Goal: Obtain resource: Obtain resource

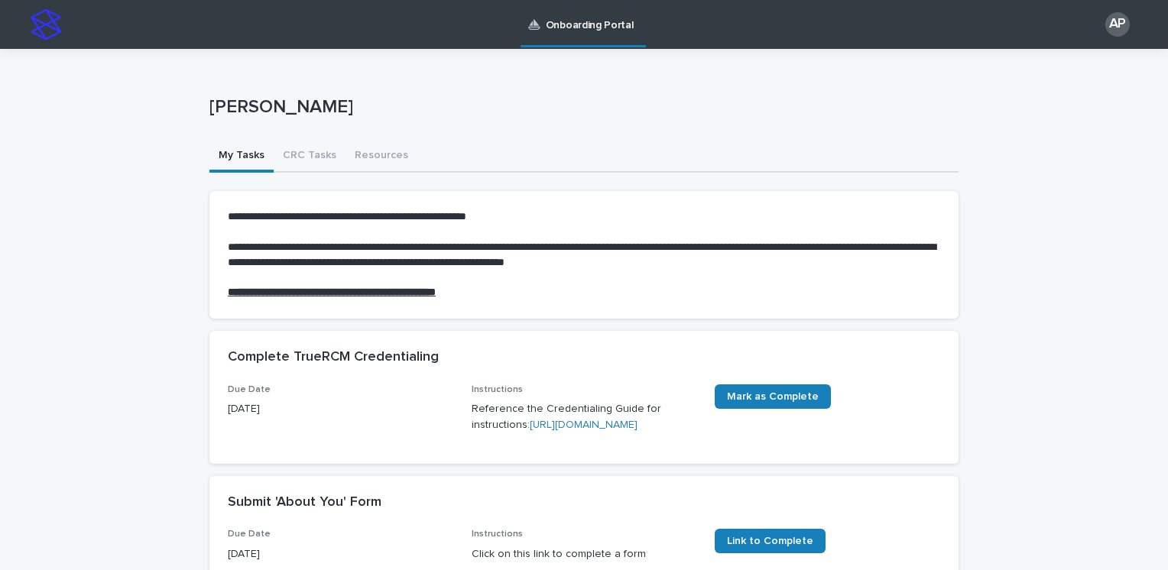
click at [596, 433] on p "Reference the Credentialing Guide for instructions: [URL][DOMAIN_NAME]" at bounding box center [583, 417] width 225 height 32
click at [598, 430] on link "[URL][DOMAIN_NAME]" at bounding box center [584, 425] width 108 height 11
click at [566, 430] on link "[URL][DOMAIN_NAME]" at bounding box center [584, 425] width 108 height 11
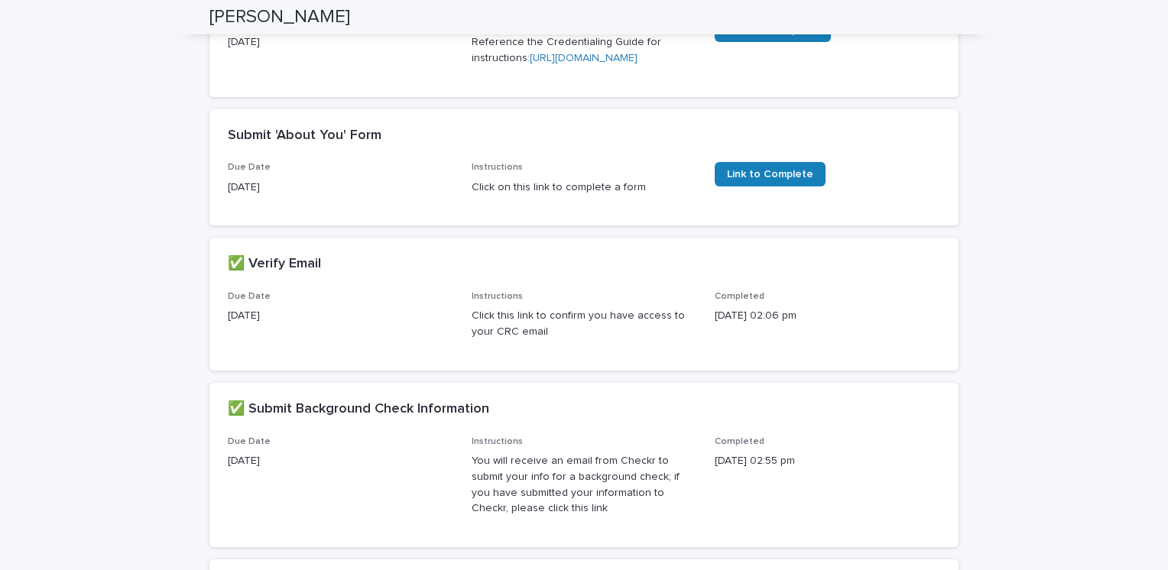
scroll to position [365, 0]
click at [779, 181] on span "Link to Complete" at bounding box center [770, 175] width 86 height 11
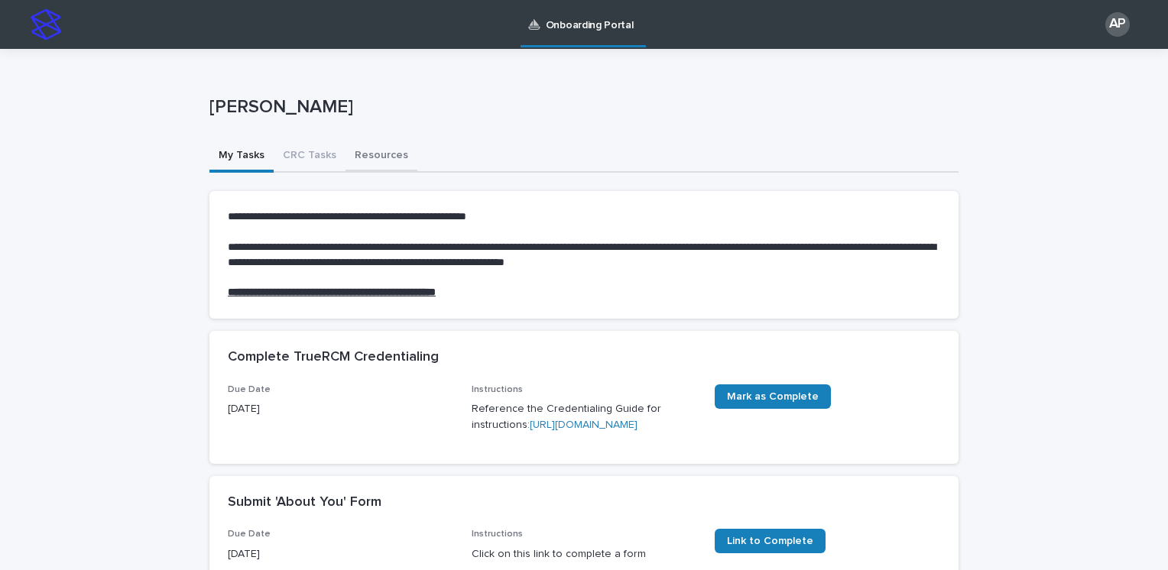
click at [373, 160] on button "Resources" at bounding box center [381, 157] width 72 height 32
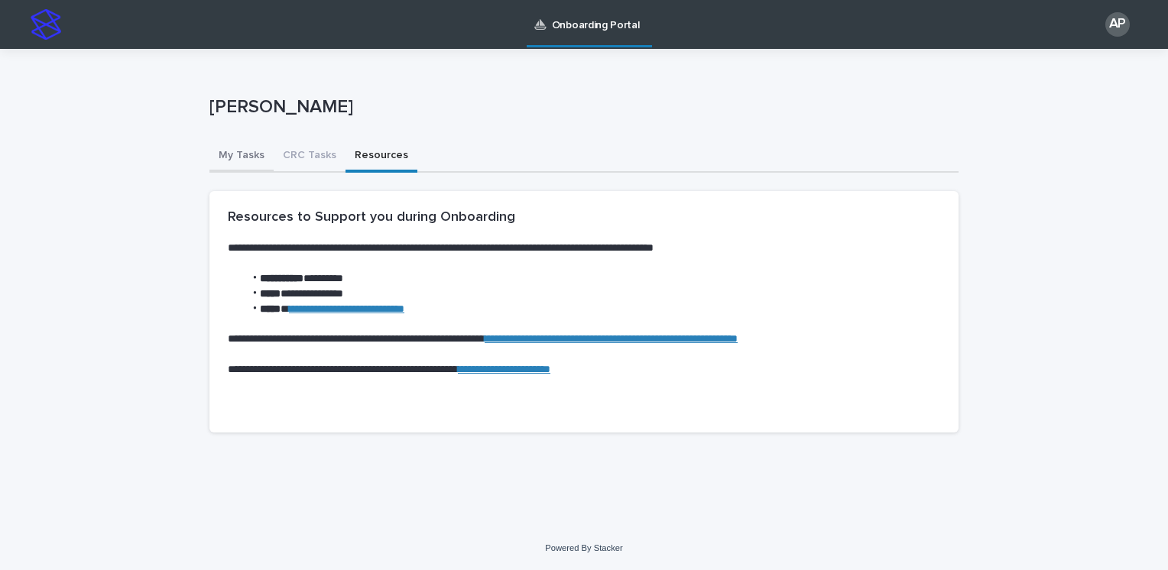
click at [253, 161] on button "My Tasks" at bounding box center [241, 157] width 64 height 32
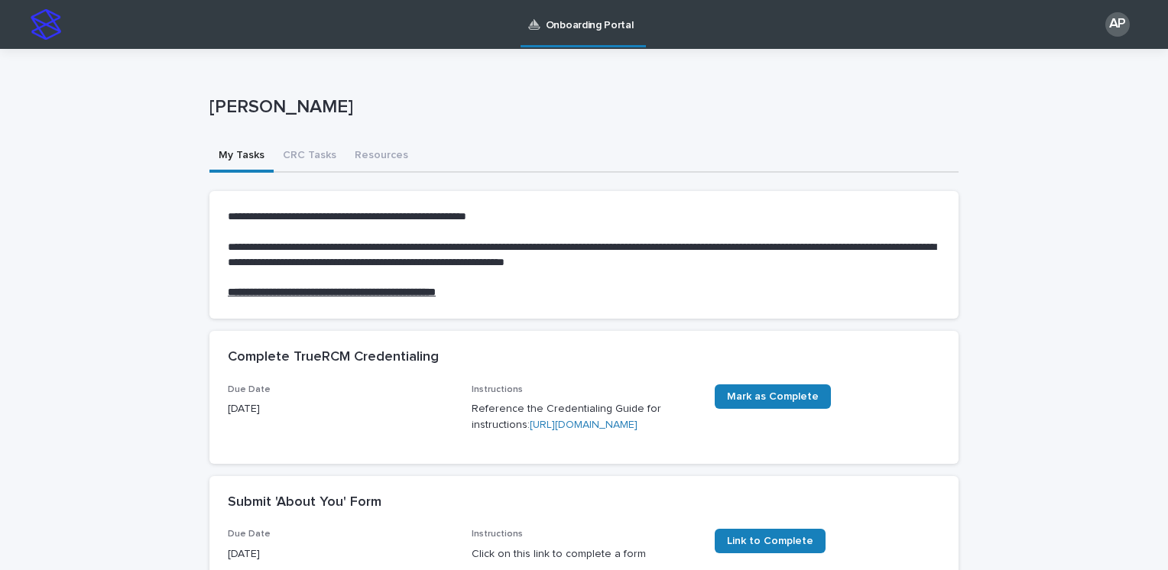
click at [630, 430] on link "[URL][DOMAIN_NAME]" at bounding box center [584, 425] width 108 height 11
